Goal: Task Accomplishment & Management: Use online tool/utility

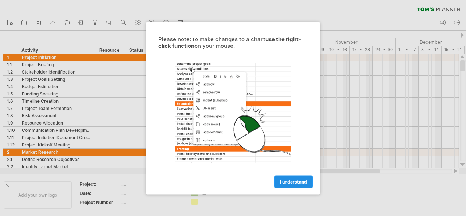
click at [285, 181] on span "I understand" at bounding box center [293, 181] width 27 height 5
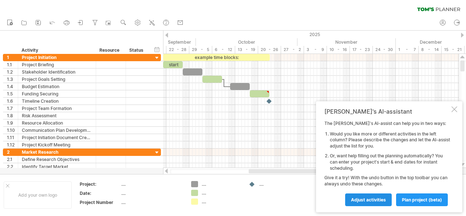
click at [380, 199] on span "Adjust activities" at bounding box center [368, 199] width 35 height 5
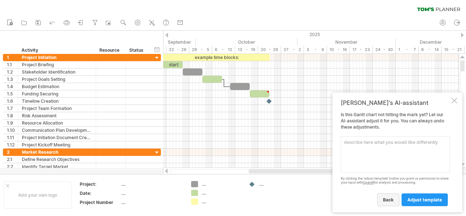
click at [387, 197] on span "back" at bounding box center [388, 199] width 11 height 5
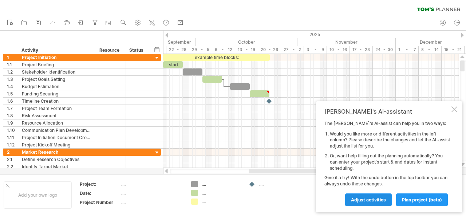
click at [379, 197] on span "Adjust activities" at bounding box center [368, 199] width 35 height 5
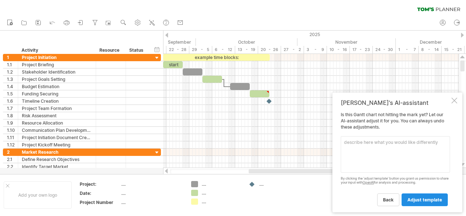
click at [432, 199] on span "adjust template" at bounding box center [425, 199] width 35 height 5
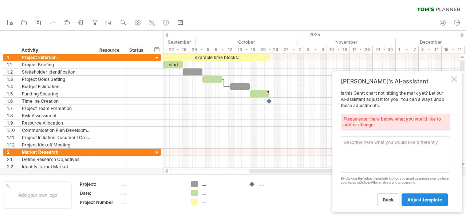
click at [432, 199] on span "adjust template" at bounding box center [425, 199] width 35 height 5
click at [392, 198] on link "back" at bounding box center [388, 199] width 22 height 13
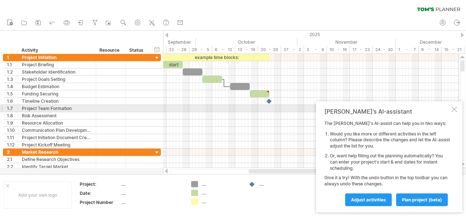
click at [454, 109] on div at bounding box center [455, 109] width 6 height 6
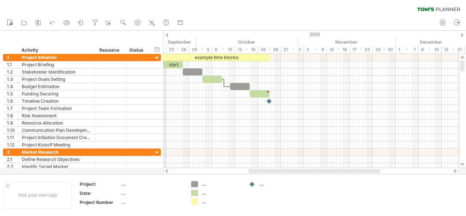
click at [167, 32] on div "2025" at bounding box center [95, 35] width 803 height 8
click at [170, 35] on div "2025" at bounding box center [95, 35] width 803 height 8
click at [166, 35] on div at bounding box center [166, 35] width 3 height 5
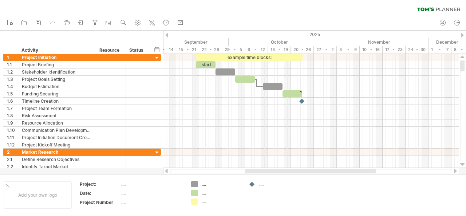
click at [166, 35] on div at bounding box center [166, 35] width 3 height 5
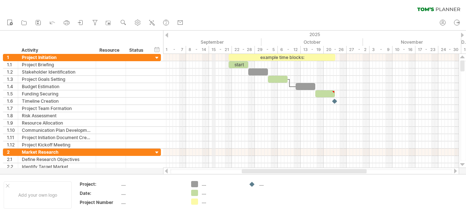
click at [215, 49] on div "15 - 21" at bounding box center [220, 50] width 23 height 8
click at [219, 50] on div "15 - 21" at bounding box center [220, 50] width 23 height 8
click at [224, 48] on div "15 - 21" at bounding box center [220, 50] width 23 height 8
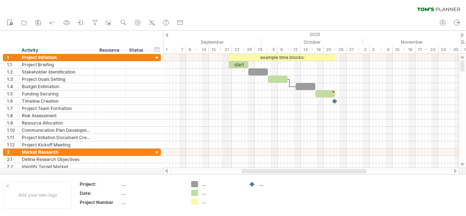
click at [226, 48] on div "15 - 21" at bounding box center [220, 50] width 23 height 8
click at [215, 48] on div "15 - 21" at bounding box center [220, 50] width 23 height 8
click at [216, 38] on div "2025" at bounding box center [161, 35] width 803 height 8
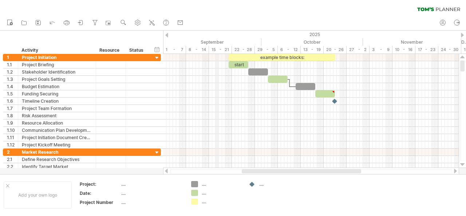
click at [216, 37] on div "2025" at bounding box center [161, 35] width 803 height 8
click at [92, 51] on div at bounding box center [92, 50] width 3 height 7
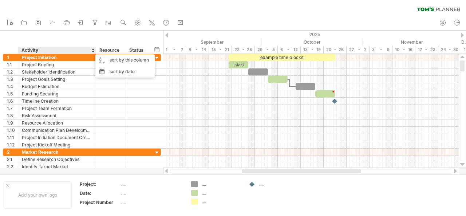
click at [94, 50] on div at bounding box center [92, 50] width 3 height 7
click at [93, 49] on div at bounding box center [92, 50] width 3 height 7
click at [109, 47] on div "Resource" at bounding box center [110, 50] width 22 height 7
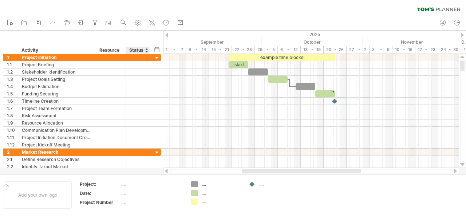
click at [136, 51] on div "Status" at bounding box center [137, 50] width 16 height 7
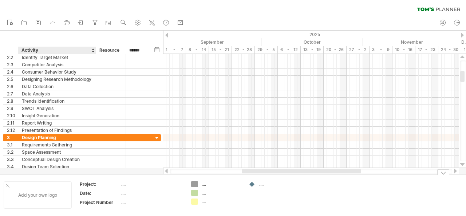
click at [41, 194] on div "Add your own logo" at bounding box center [38, 194] width 68 height 27
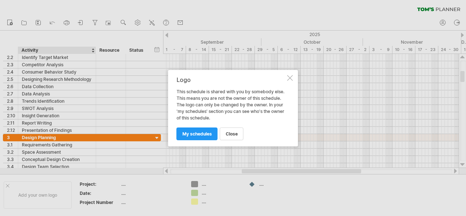
click at [204, 134] on span "my schedules" at bounding box center [198, 133] width 30 height 5
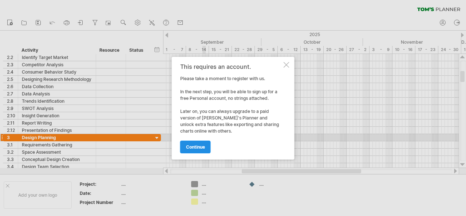
click at [194, 149] on link "continue" at bounding box center [195, 147] width 31 height 13
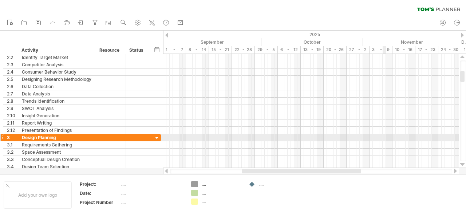
click at [384, 137] on div at bounding box center [311, 137] width 296 height 7
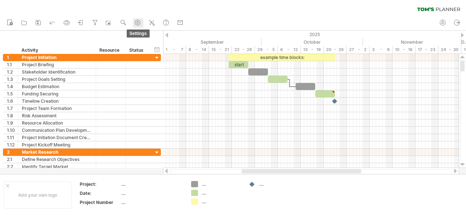
click at [136, 22] on use at bounding box center [137, 22] width 7 height 7
select select "*"
select select "**"
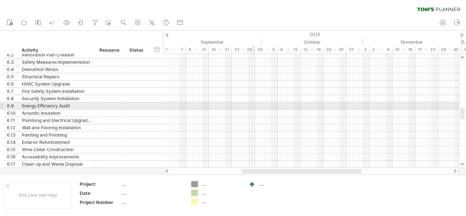
click at [252, 108] on div at bounding box center [311, 105] width 296 height 7
click at [218, 107] on div at bounding box center [311, 105] width 296 height 7
click at [217, 107] on div at bounding box center [311, 105] width 296 height 7
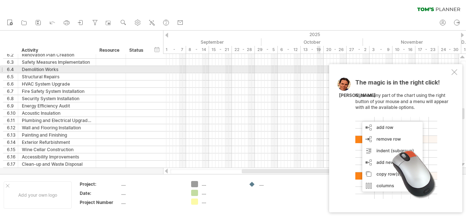
click at [450, 73] on div "The magic is in the right click! Click on any part of the chart using the right…" at bounding box center [395, 138] width 133 height 148
click at [455, 74] on div at bounding box center [455, 72] width 6 height 6
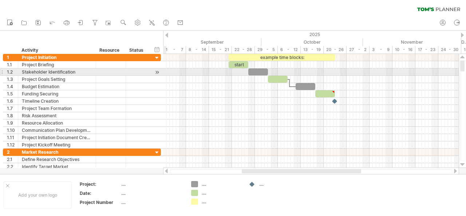
click at [158, 73] on div at bounding box center [157, 73] width 7 height 8
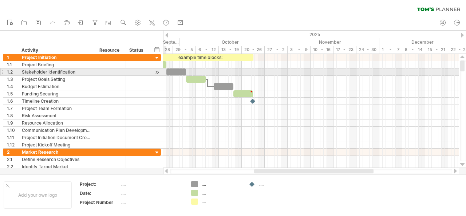
click at [158, 73] on div at bounding box center [157, 73] width 7 height 8
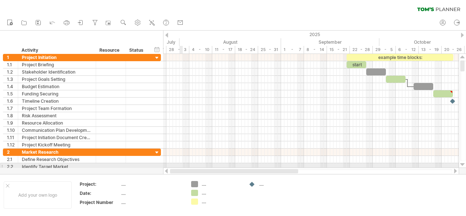
drag, startPoint x: 303, startPoint y: 173, endPoint x: 180, endPoint y: 167, distance: 123.0
click at [180, 167] on div "Trying to reach [DOMAIN_NAME] Connected again... 0% clear filter new 1" at bounding box center [233, 108] width 466 height 216
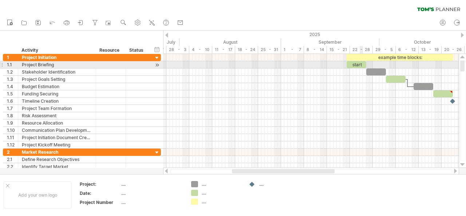
click at [361, 65] on div "start" at bounding box center [357, 64] width 20 height 7
click at [361, 65] on div "*****" at bounding box center [357, 64] width 20 height 7
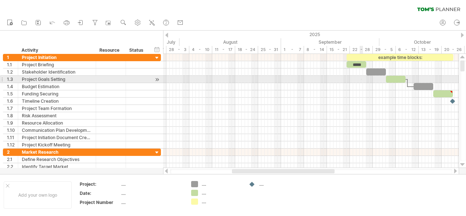
click at [361, 79] on div at bounding box center [311, 79] width 296 height 7
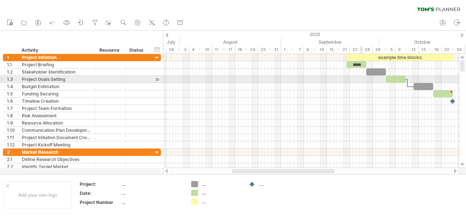
click at [361, 79] on div at bounding box center [311, 79] width 296 height 7
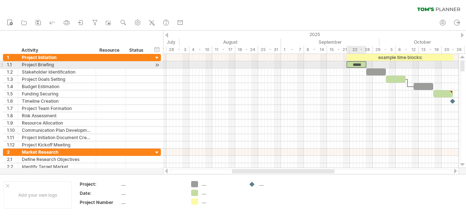
click at [358, 64] on div "*****" at bounding box center [357, 64] width 20 height 7
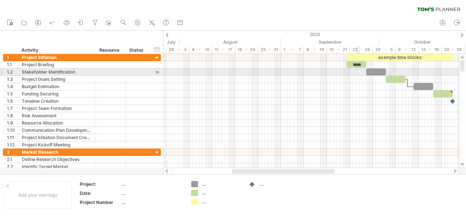
click at [358, 74] on div at bounding box center [311, 72] width 296 height 7
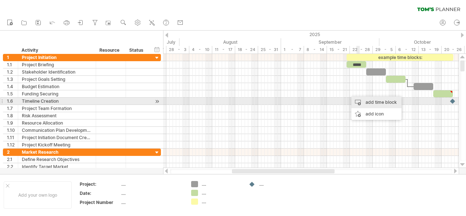
click at [359, 101] on div "add time block" at bounding box center [377, 103] width 50 height 12
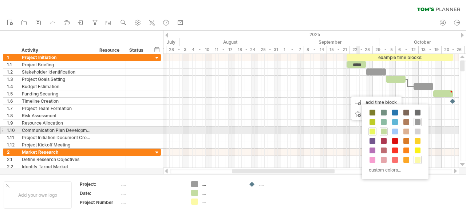
click at [374, 131] on span at bounding box center [373, 132] width 6 height 6
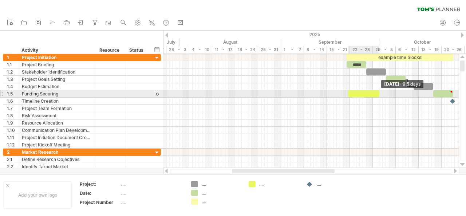
drag, startPoint x: 352, startPoint y: 93, endPoint x: 380, endPoint y: 96, distance: 27.9
click at [380, 96] on span at bounding box center [379, 93] width 3 height 7
click at [368, 94] on div at bounding box center [363, 93] width 31 height 7
